Goal: Task Accomplishment & Management: Use online tool/utility

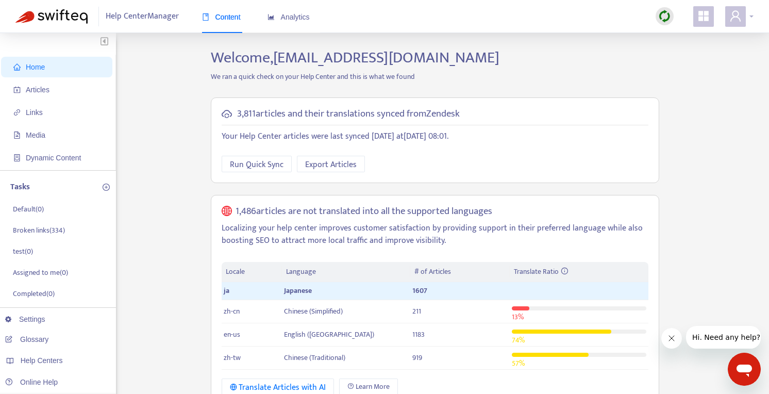
click at [733, 15] on icon "user" at bounding box center [735, 16] width 12 height 12
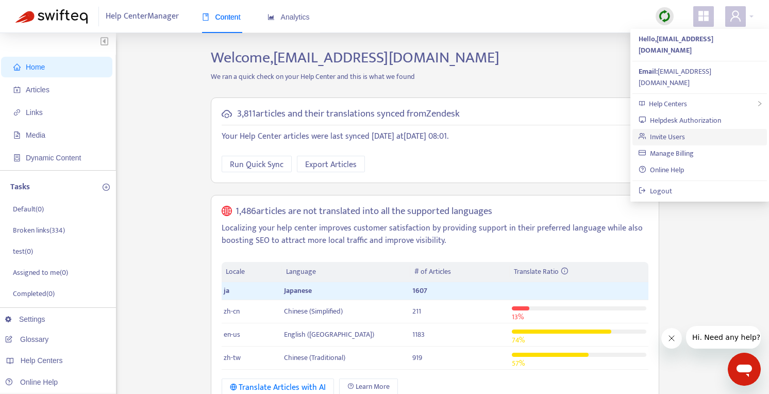
click at [685, 131] on link "Invite Users" at bounding box center [661, 137] width 46 height 12
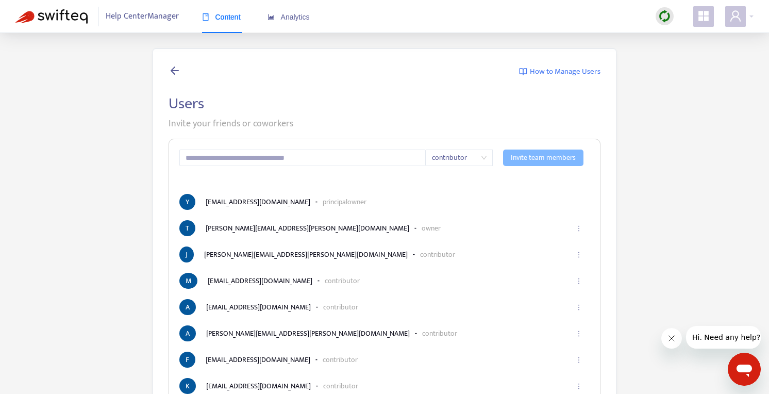
scroll to position [242, 0]
